Goal: Navigation & Orientation: Go to known website

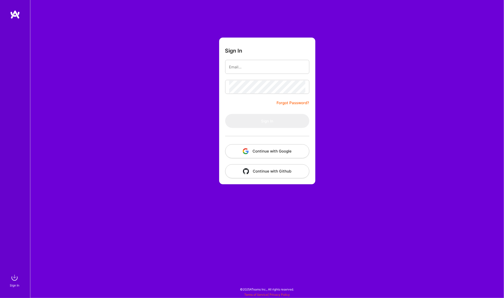
click at [245, 58] on form "Sign In Forgot Password? Sign In Continue with Google Continue with Github" at bounding box center [267, 111] width 96 height 147
click at [260, 152] on button "Continue with Google" at bounding box center [267, 151] width 84 height 14
